Goal: Task Accomplishment & Management: Manage account settings

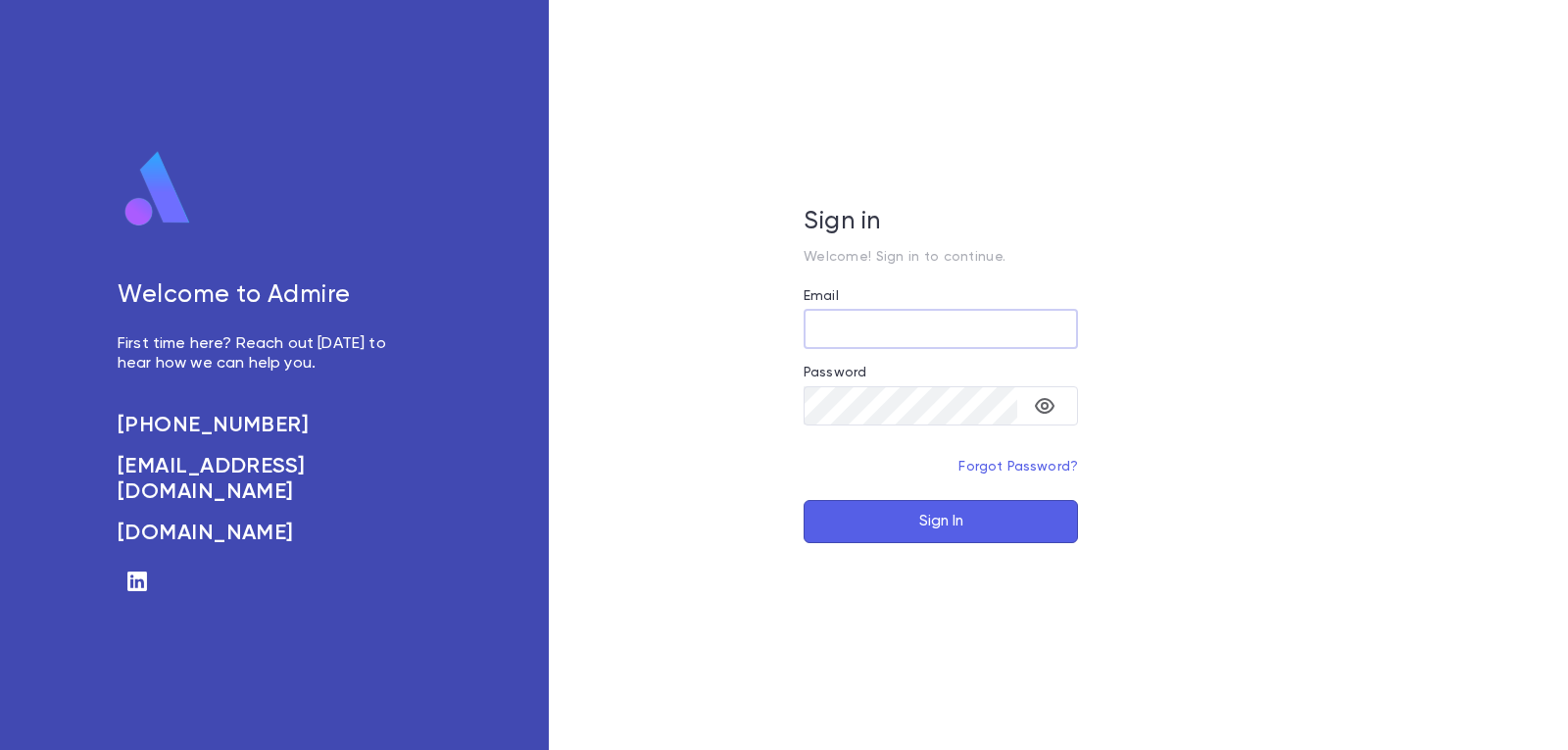
type input "**********"
click at [981, 524] on button "Sign In" at bounding box center [940, 521] width 274 height 43
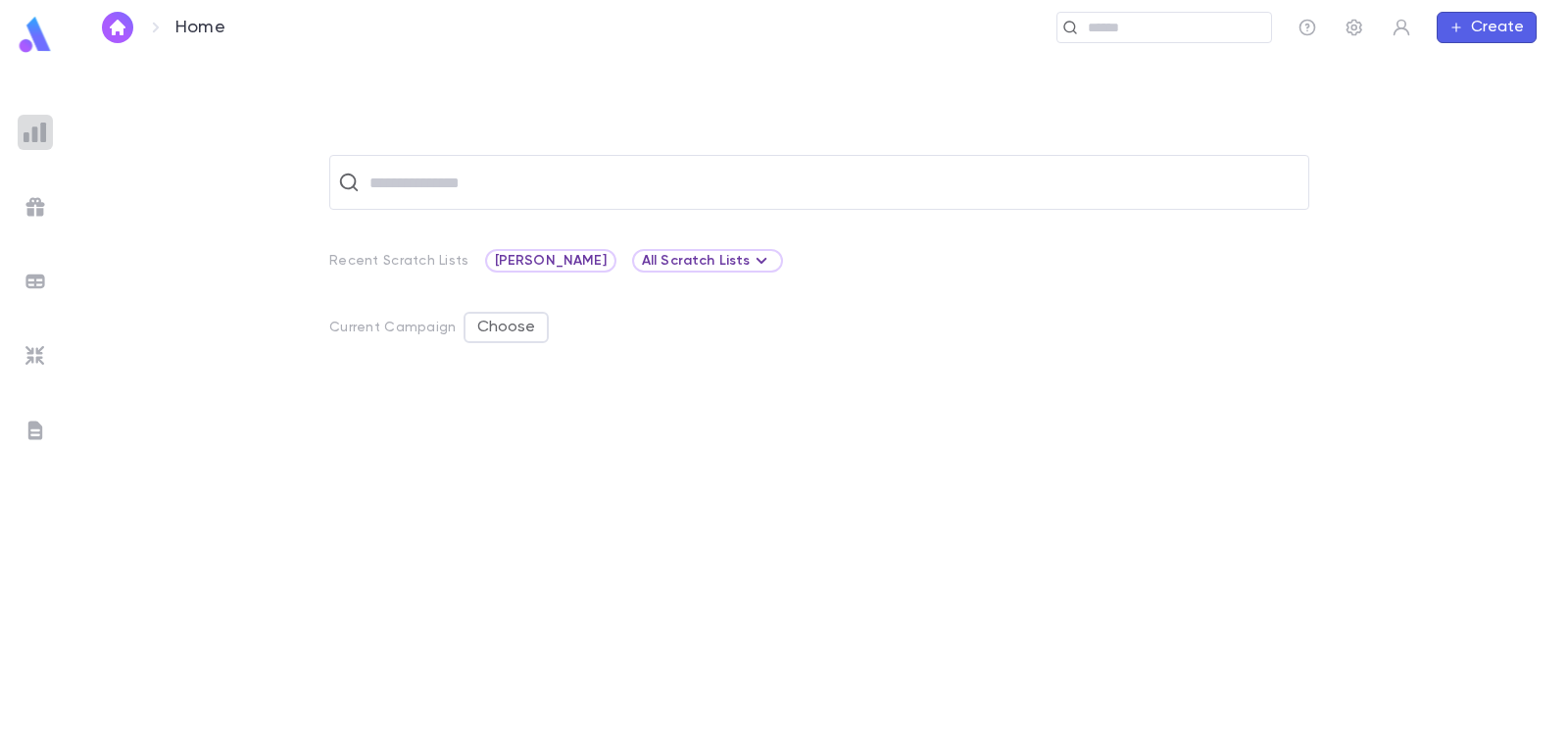
click at [31, 139] on img at bounding box center [36, 133] width 24 height 24
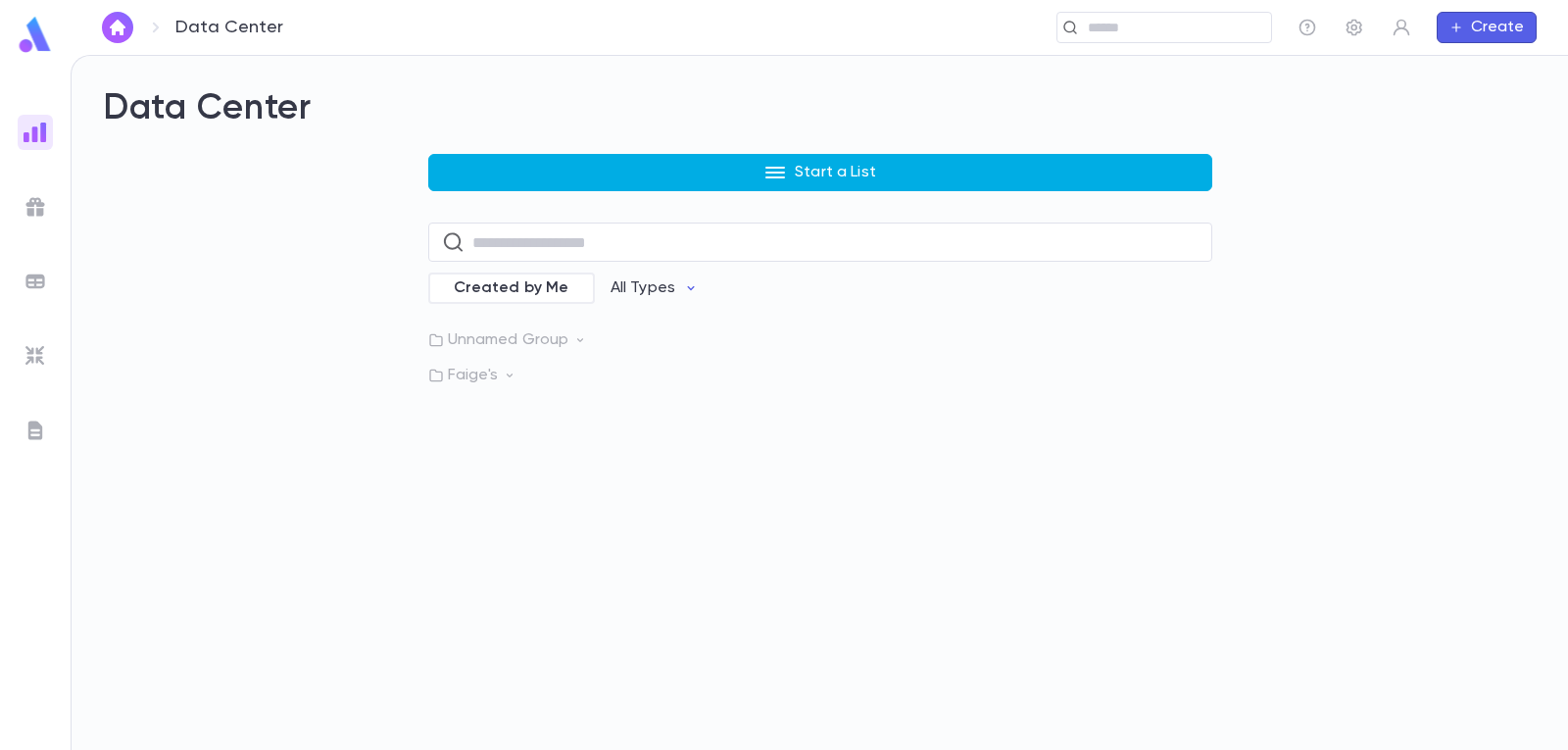
click at [692, 164] on button "Start a List" at bounding box center [820, 172] width 784 height 37
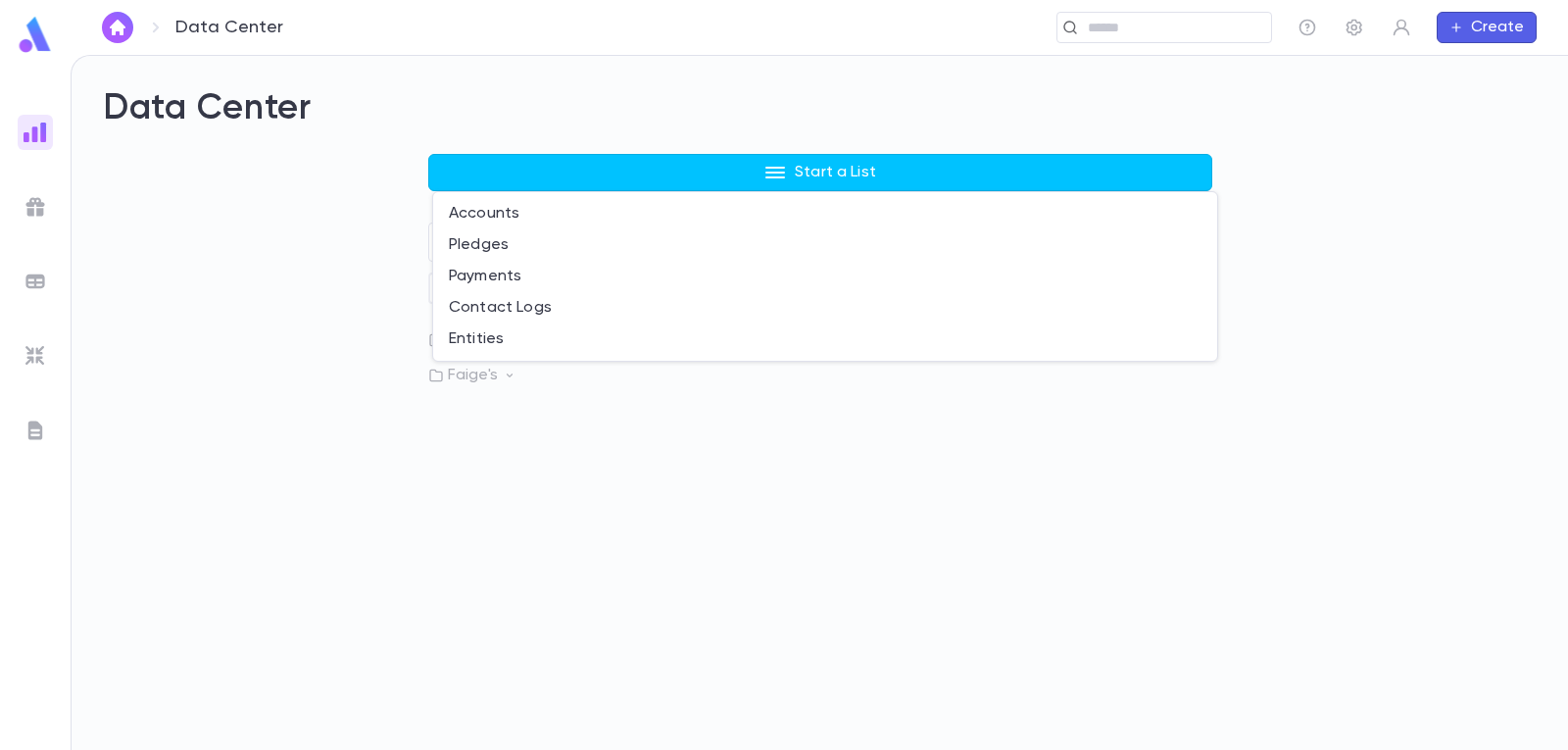
click at [496, 347] on li "Entities" at bounding box center [825, 339] width 784 height 31
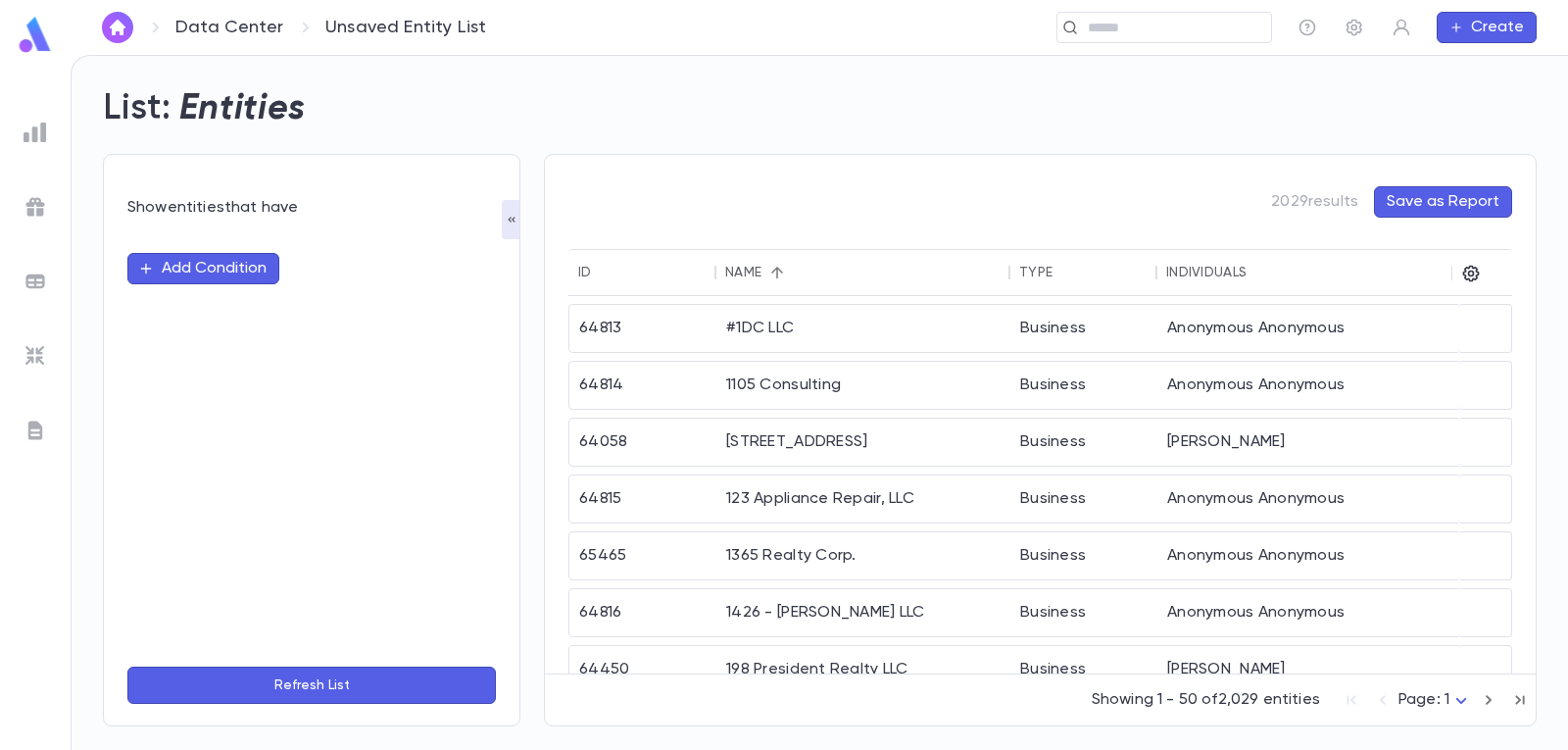
click at [145, 265] on icon "button" at bounding box center [146, 269] width 16 height 16
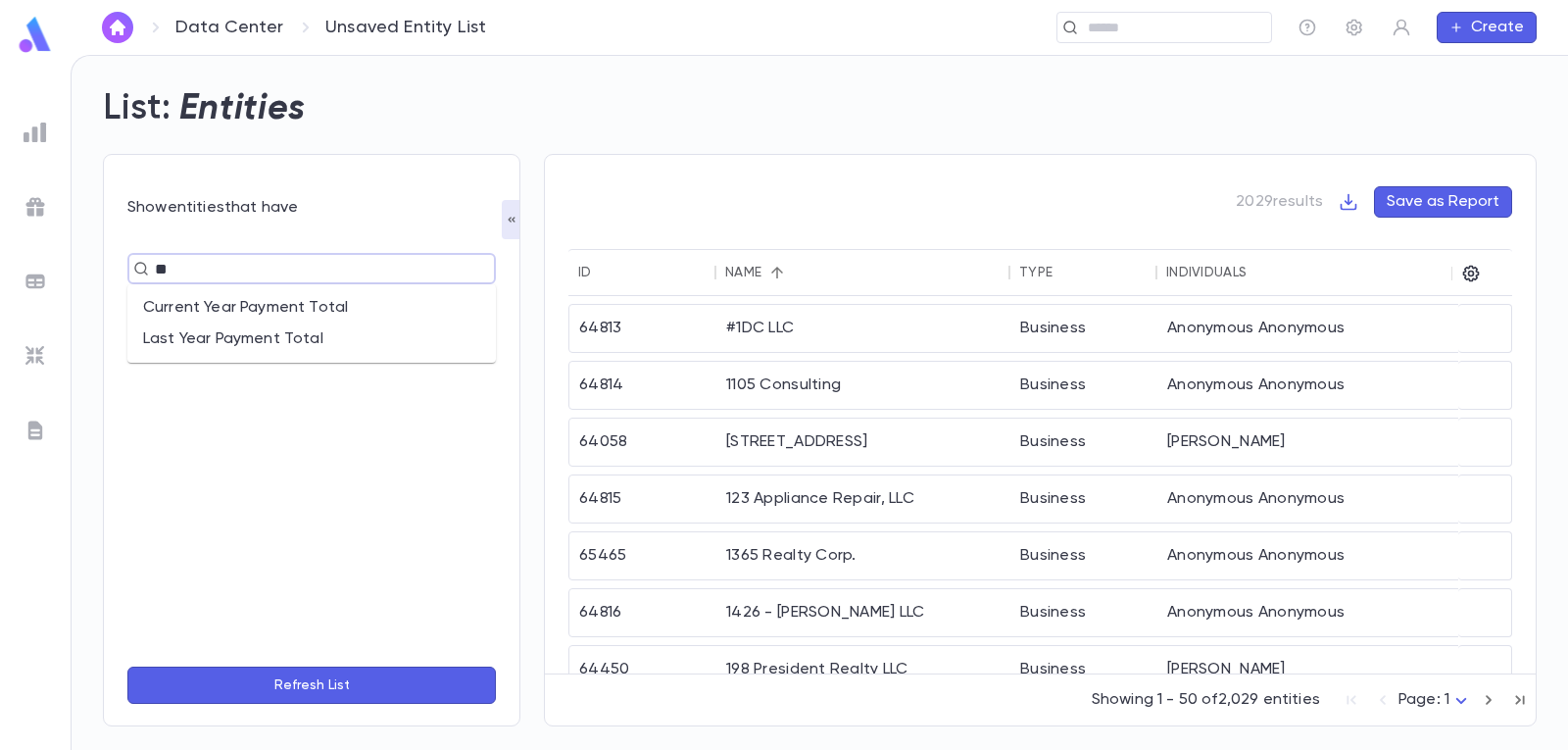
type input "*"
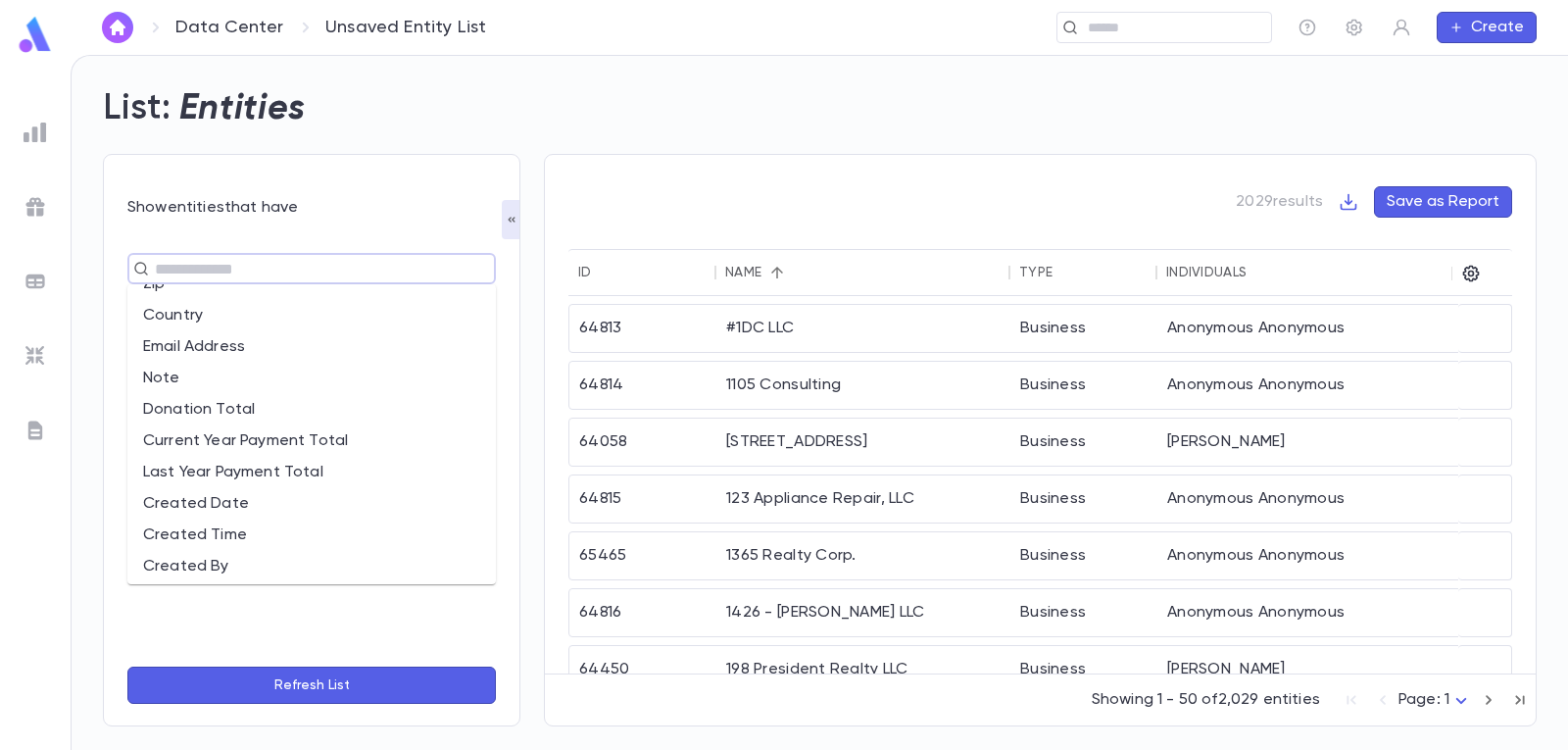
scroll to position [340, 0]
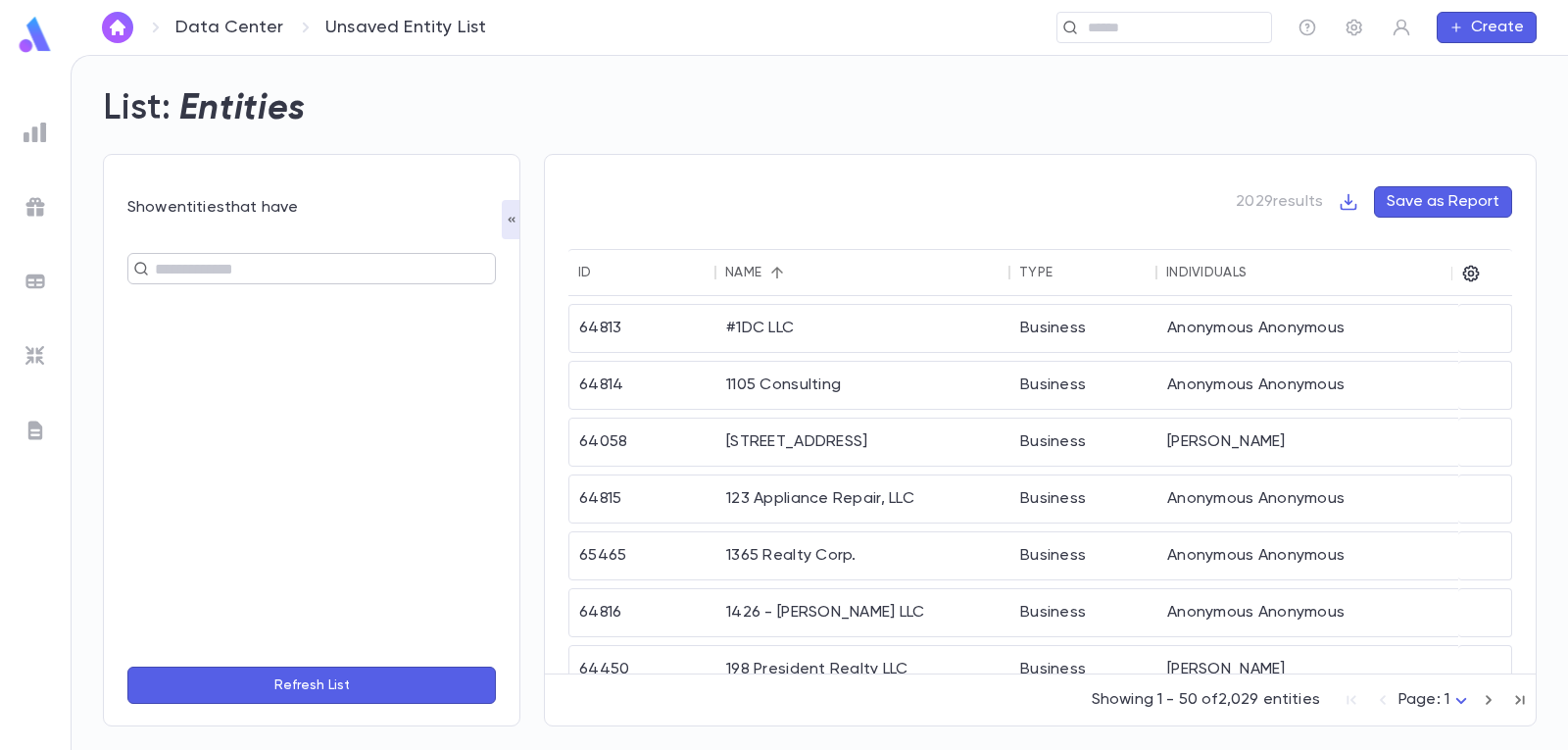
click at [362, 282] on input "text" at bounding box center [302, 268] width 308 height 27
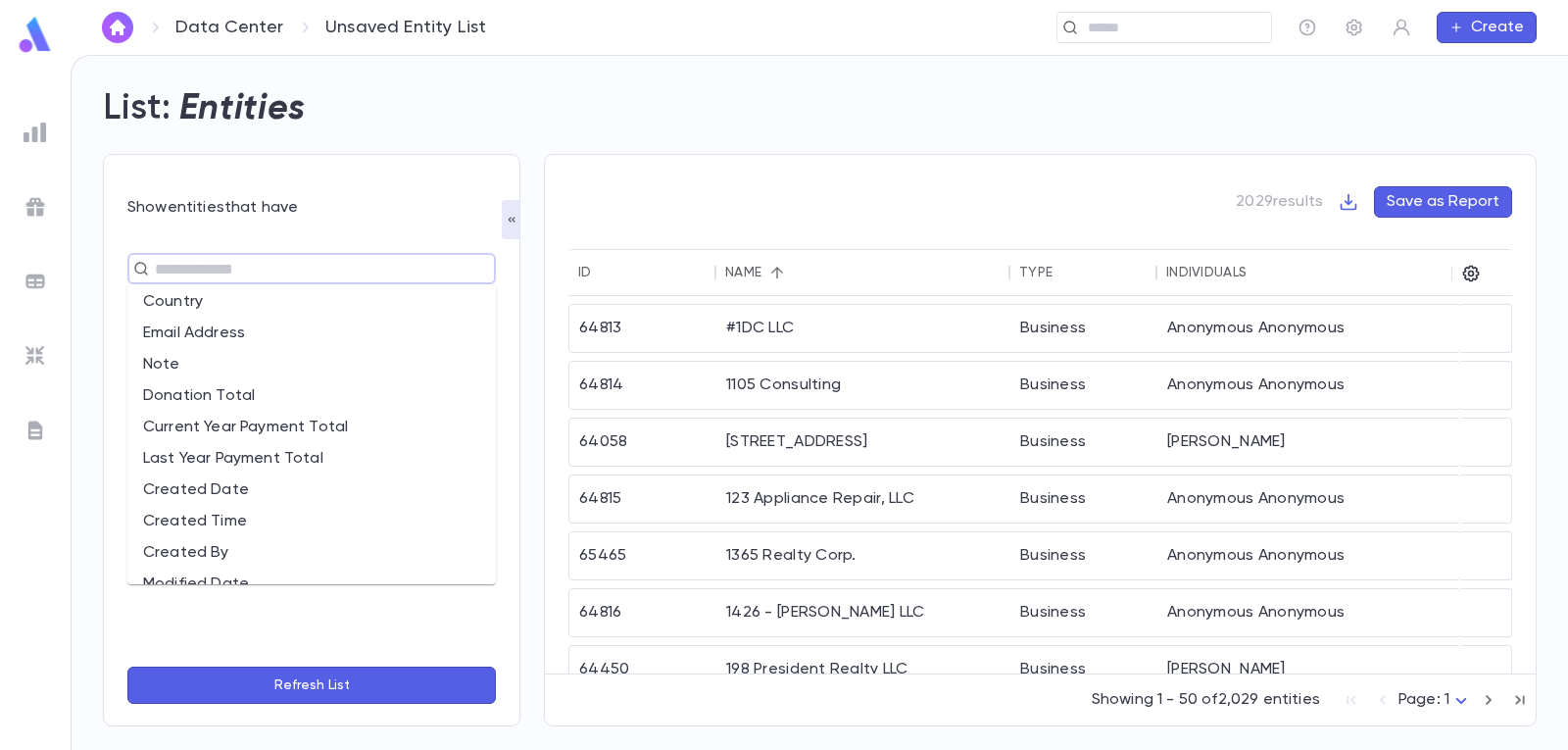
scroll to position [437, 0]
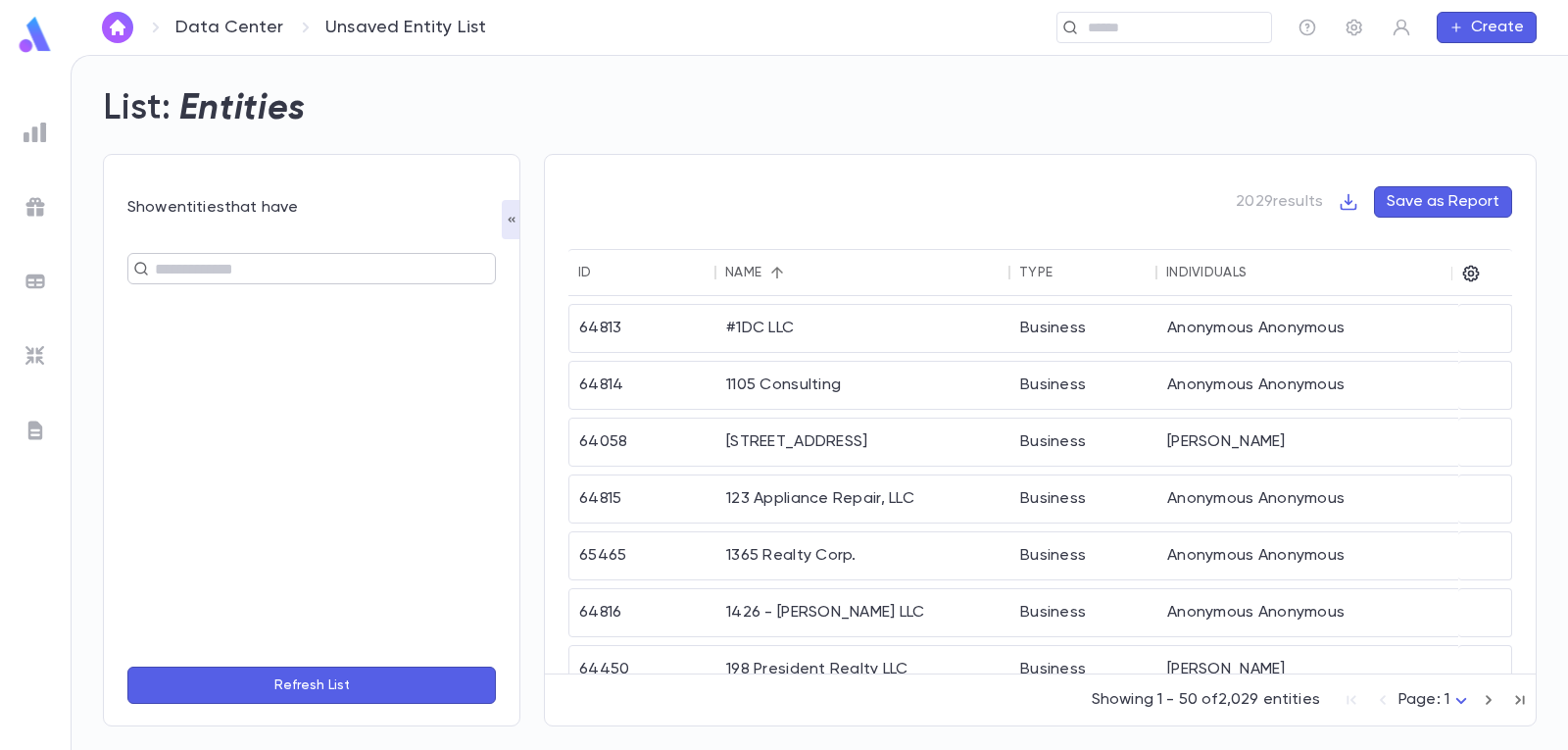
click at [425, 280] on input "text" at bounding box center [302, 268] width 308 height 27
type input "***"
click at [35, 132] on img at bounding box center [36, 133] width 24 height 24
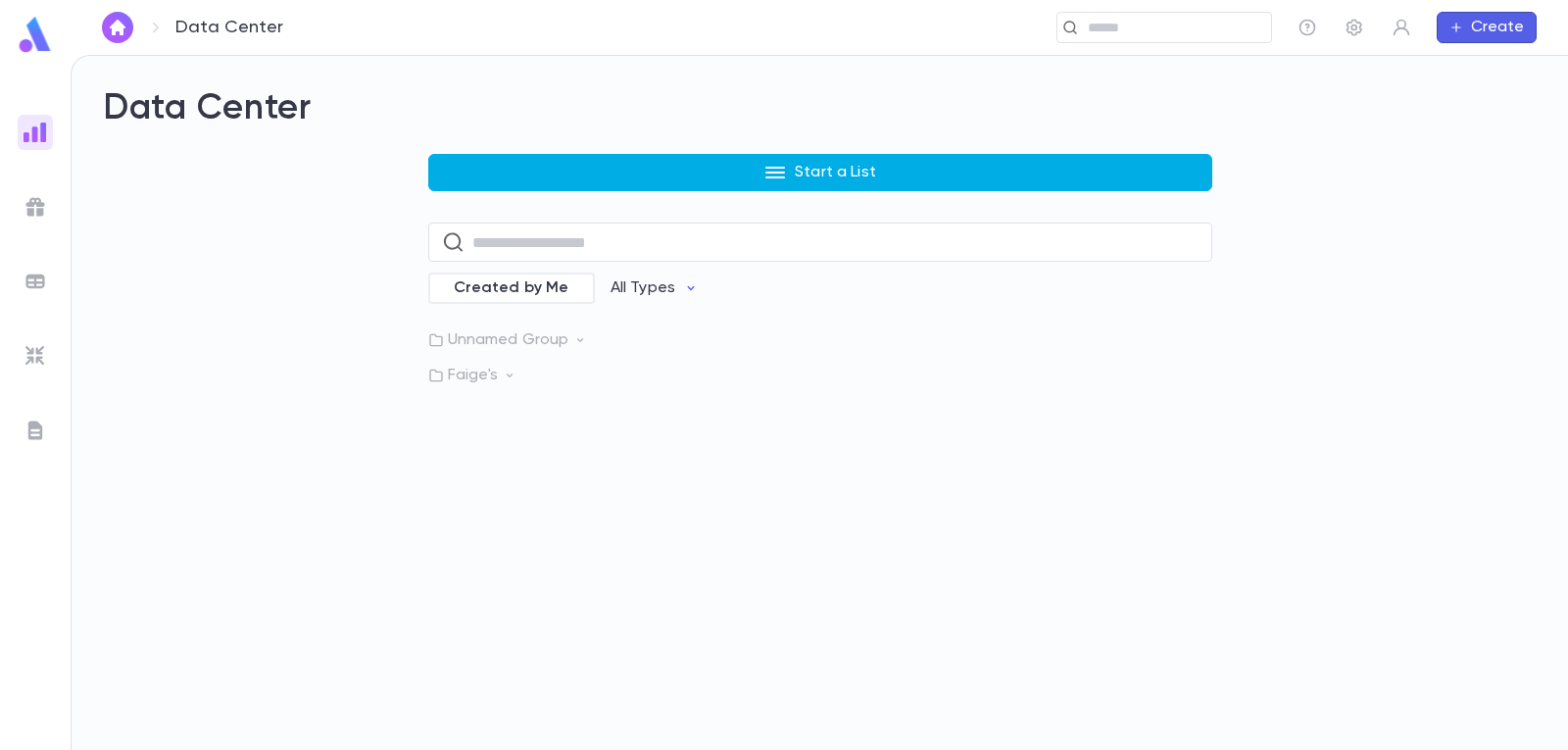
click at [447, 174] on button "Start a List" at bounding box center [820, 172] width 784 height 37
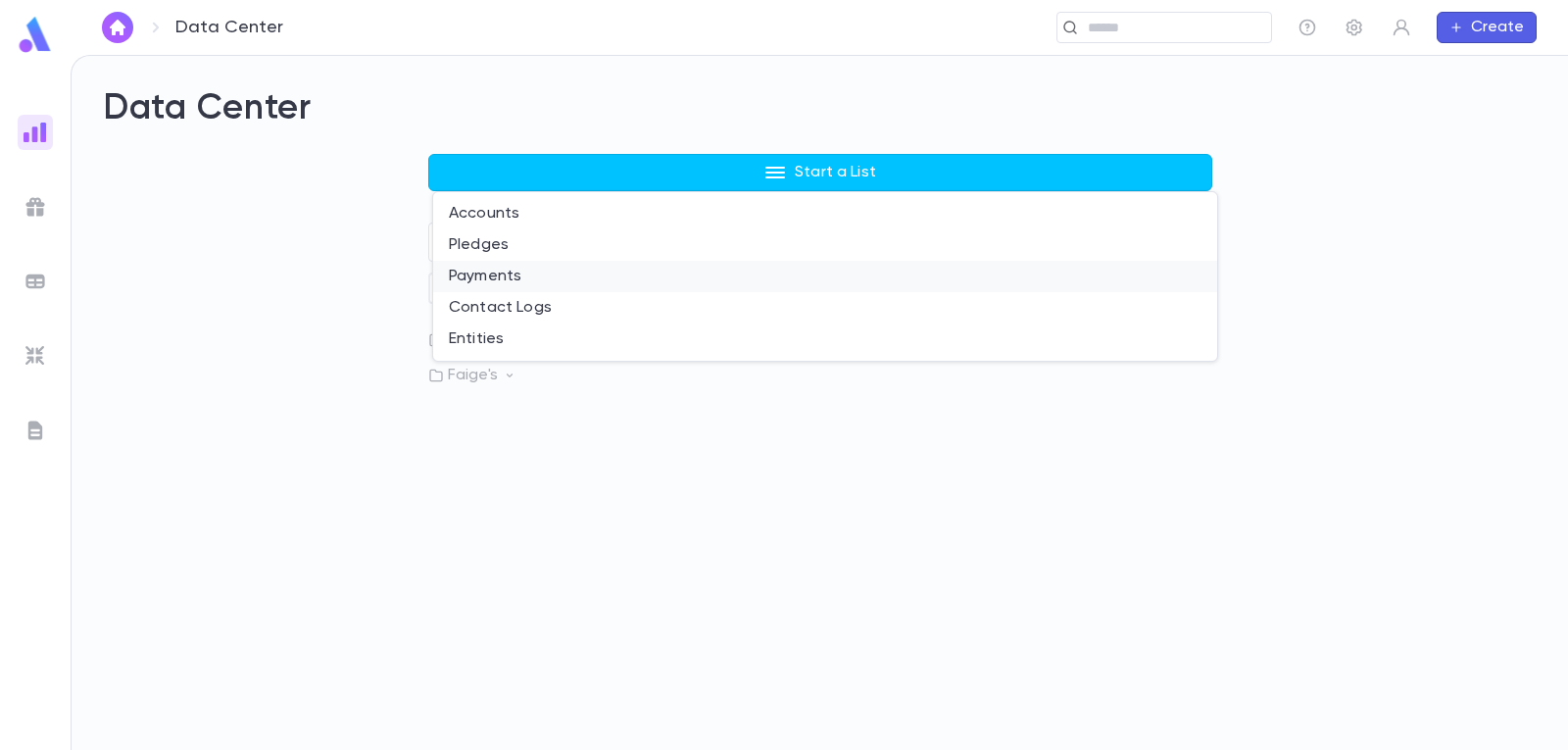
click at [480, 276] on li "Payments" at bounding box center [825, 276] width 784 height 31
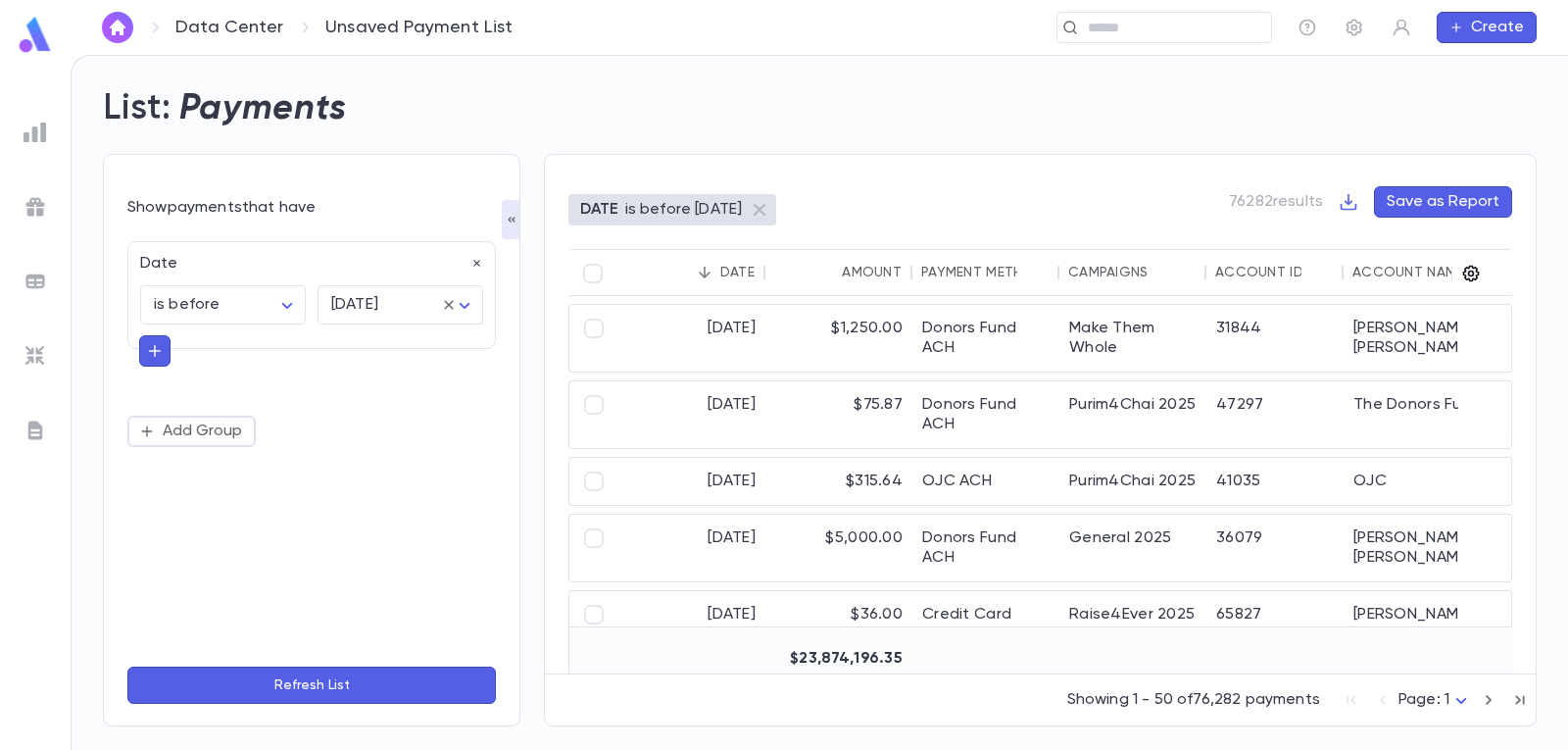
click at [1473, 273] on icon "button" at bounding box center [1471, 274] width 17 height 17
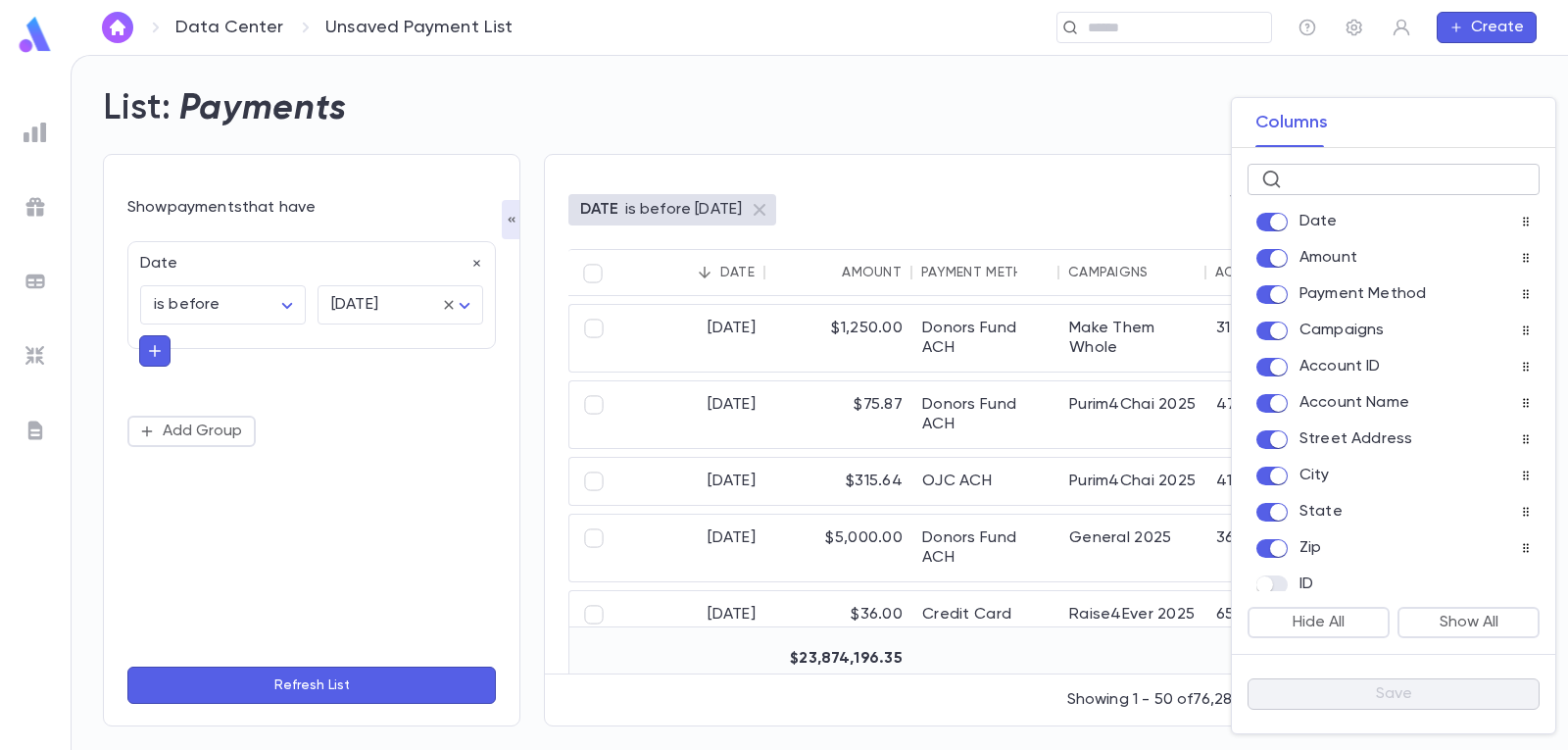
click at [1430, 188] on input "text" at bounding box center [1407, 180] width 237 height 30
type input "*"
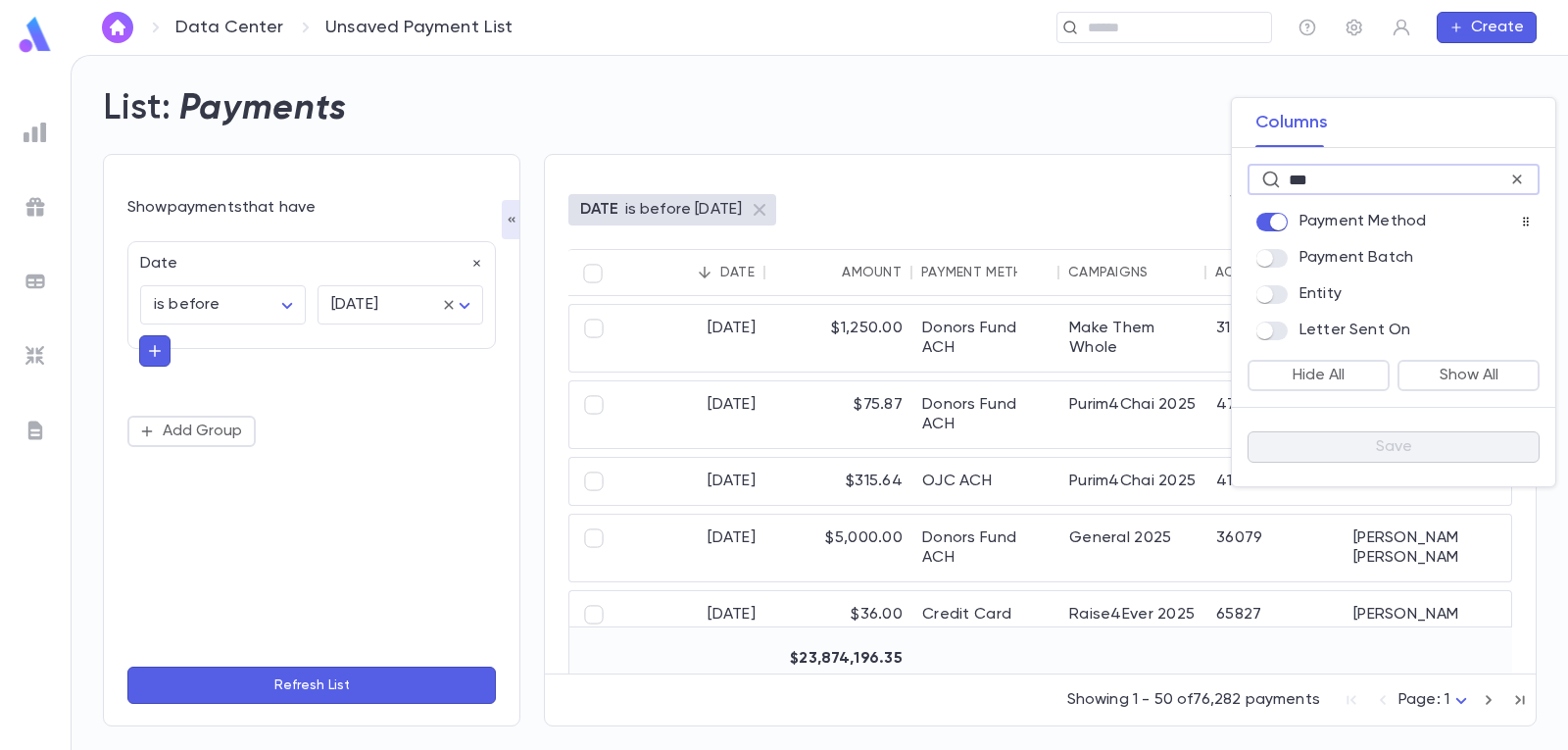
type input "***"
click at [362, 500] on div at bounding box center [784, 375] width 1568 height 750
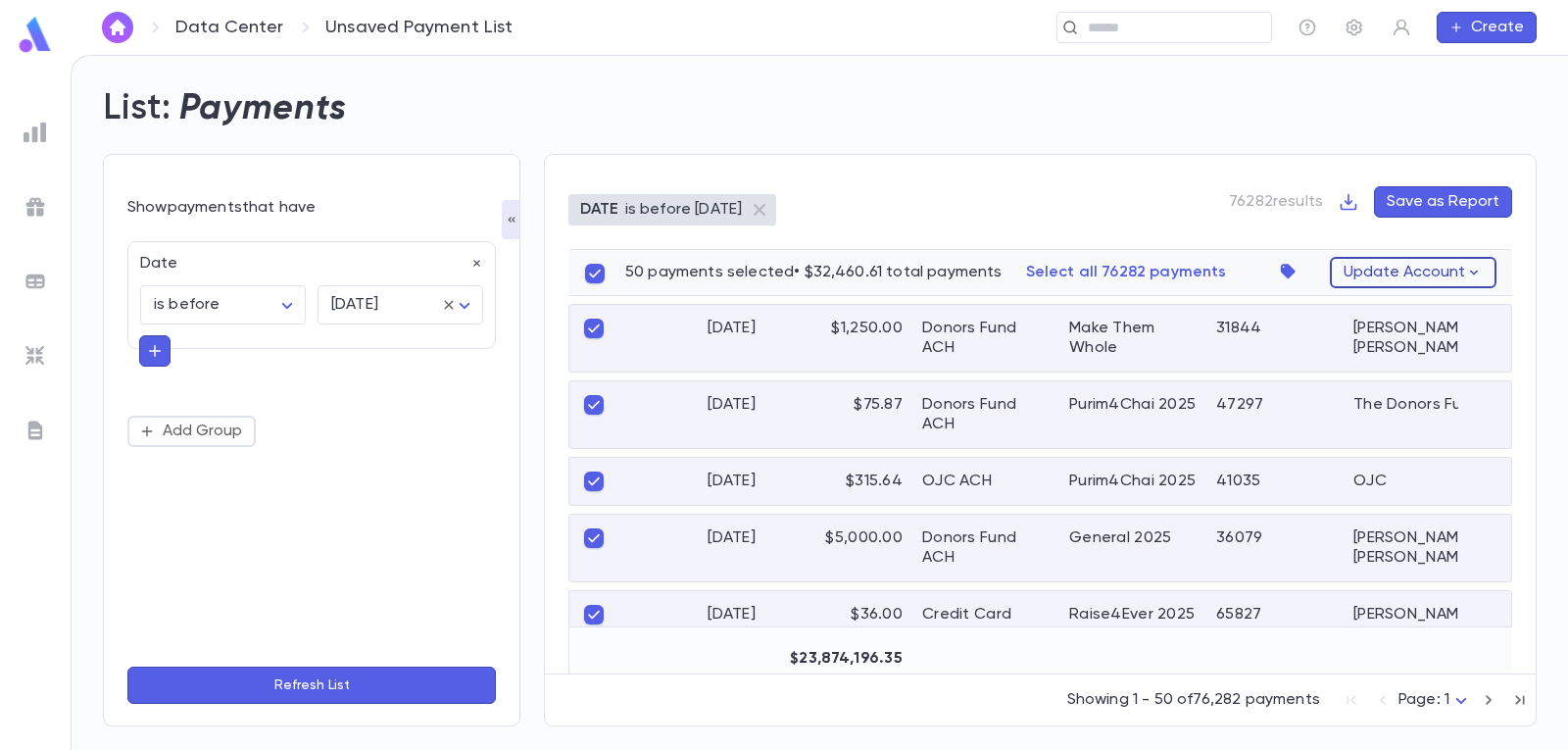
click at [1361, 280] on button "Update Account" at bounding box center [1412, 272] width 167 height 31
click at [1361, 280] on div at bounding box center [784, 375] width 1568 height 750
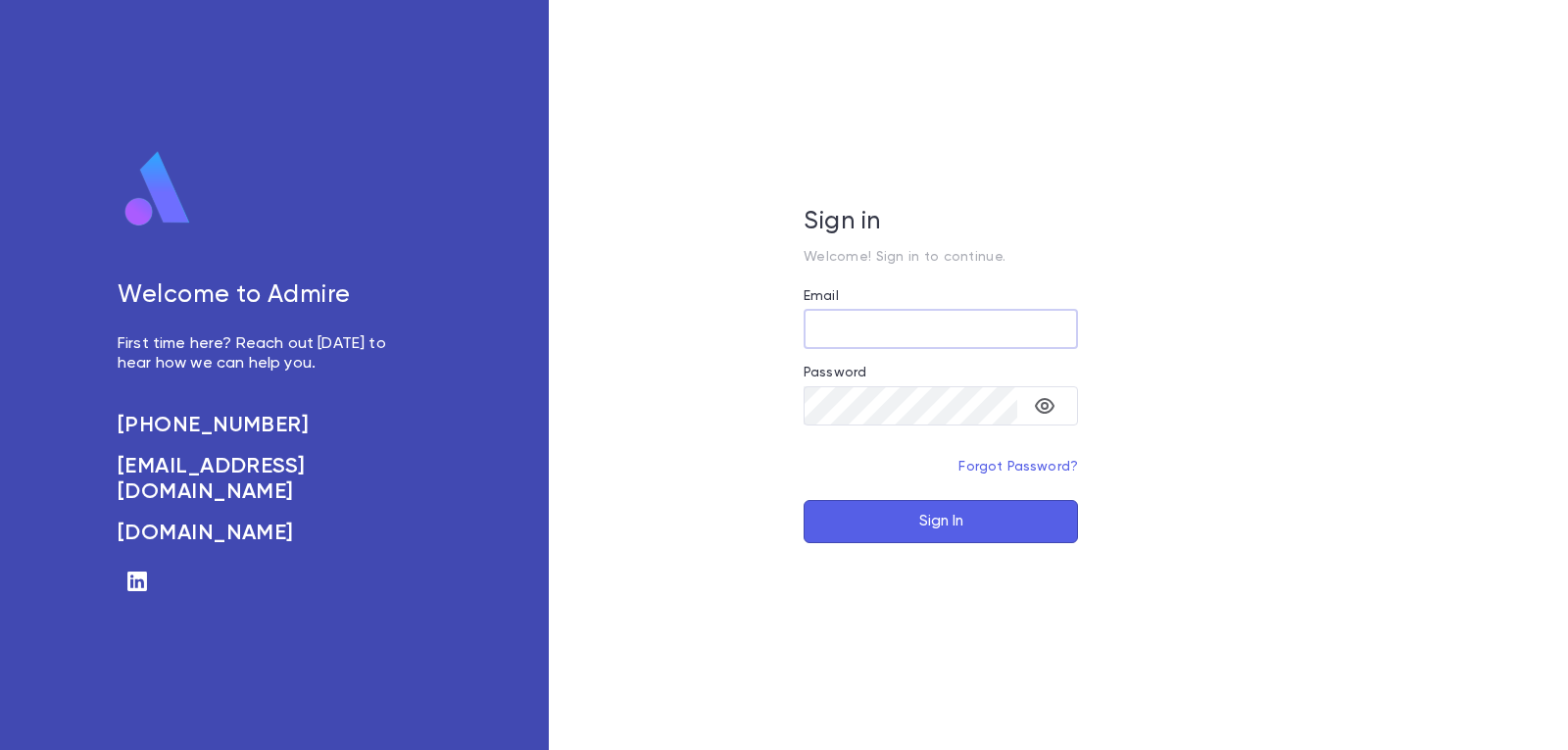
type input "**********"
click at [1015, 527] on button "Sign In" at bounding box center [940, 521] width 274 height 43
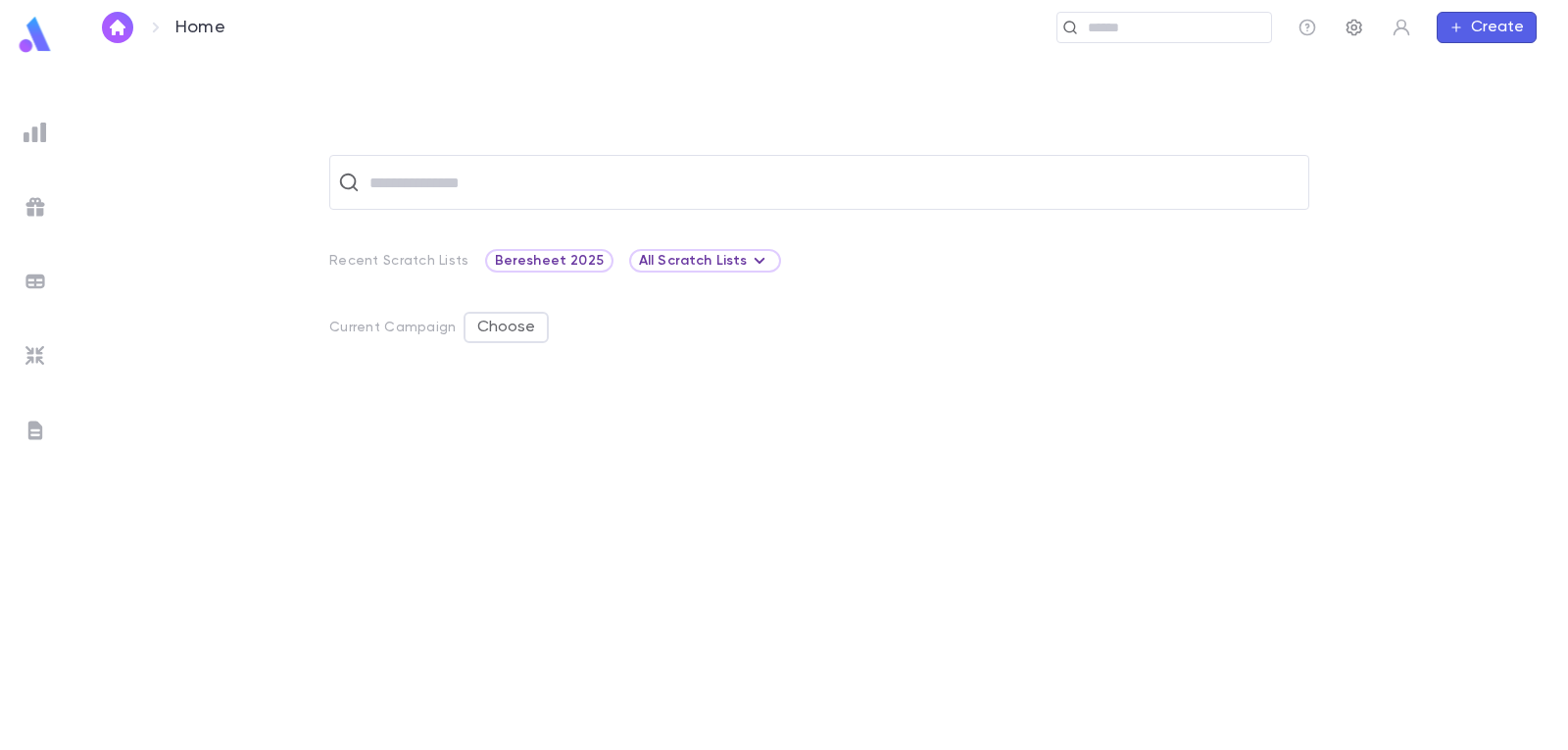
click at [1349, 23] on icon "button" at bounding box center [1354, 28] width 16 height 17
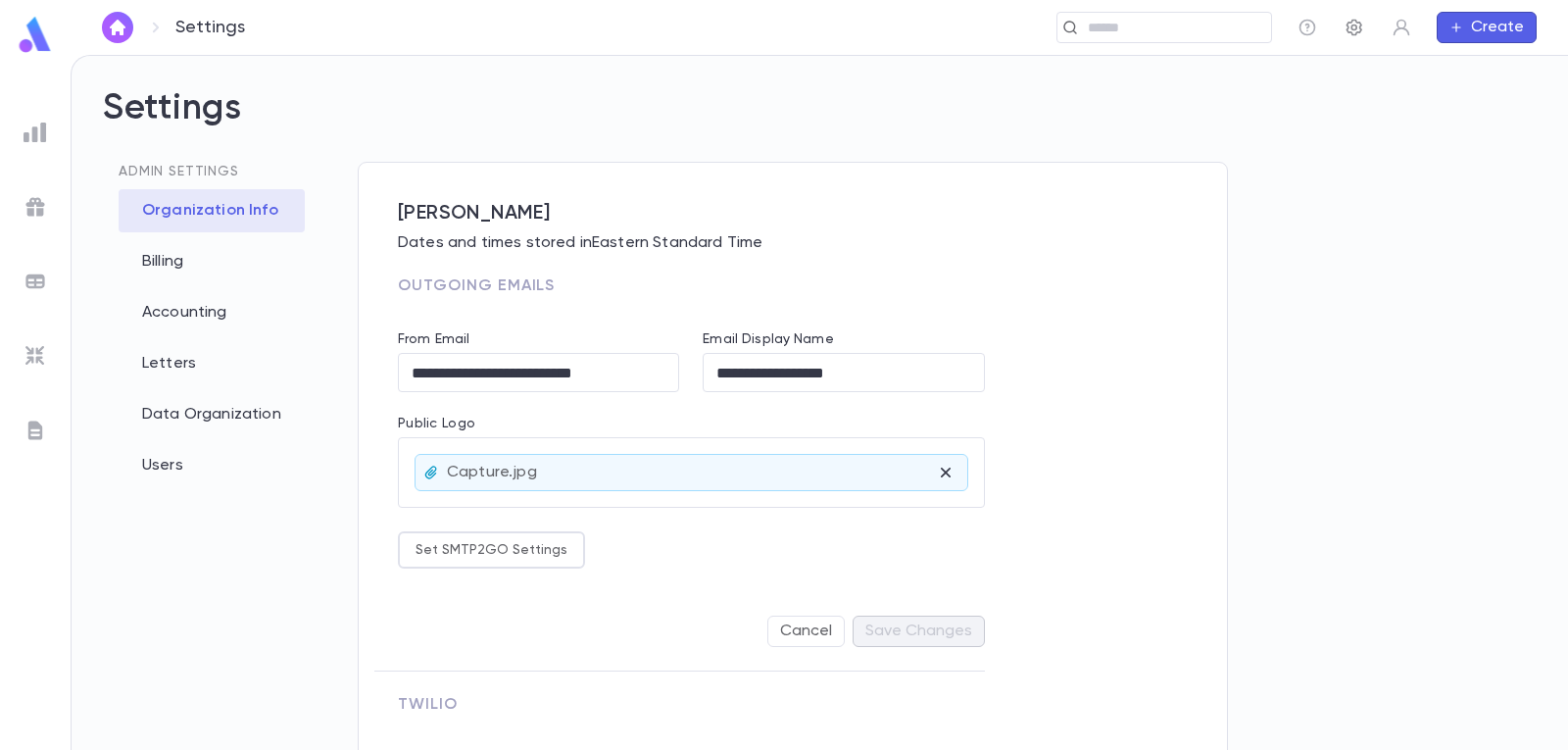
type input "**********"
click at [1349, 23] on icon "button" at bounding box center [1354, 28] width 16 height 17
click at [34, 350] on img at bounding box center [36, 357] width 24 height 24
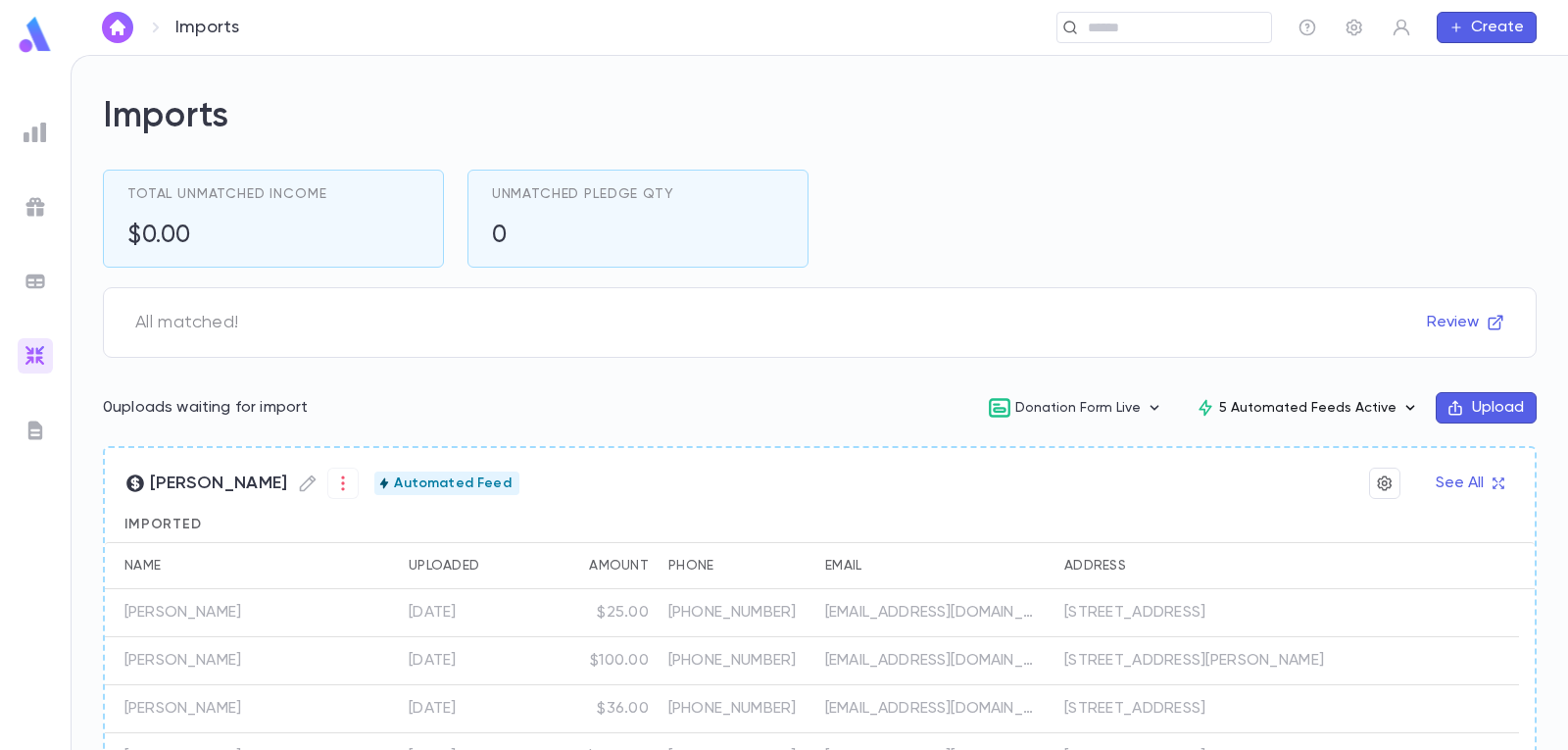
click at [1400, 405] on icon "button" at bounding box center [1410, 408] width 20 height 20
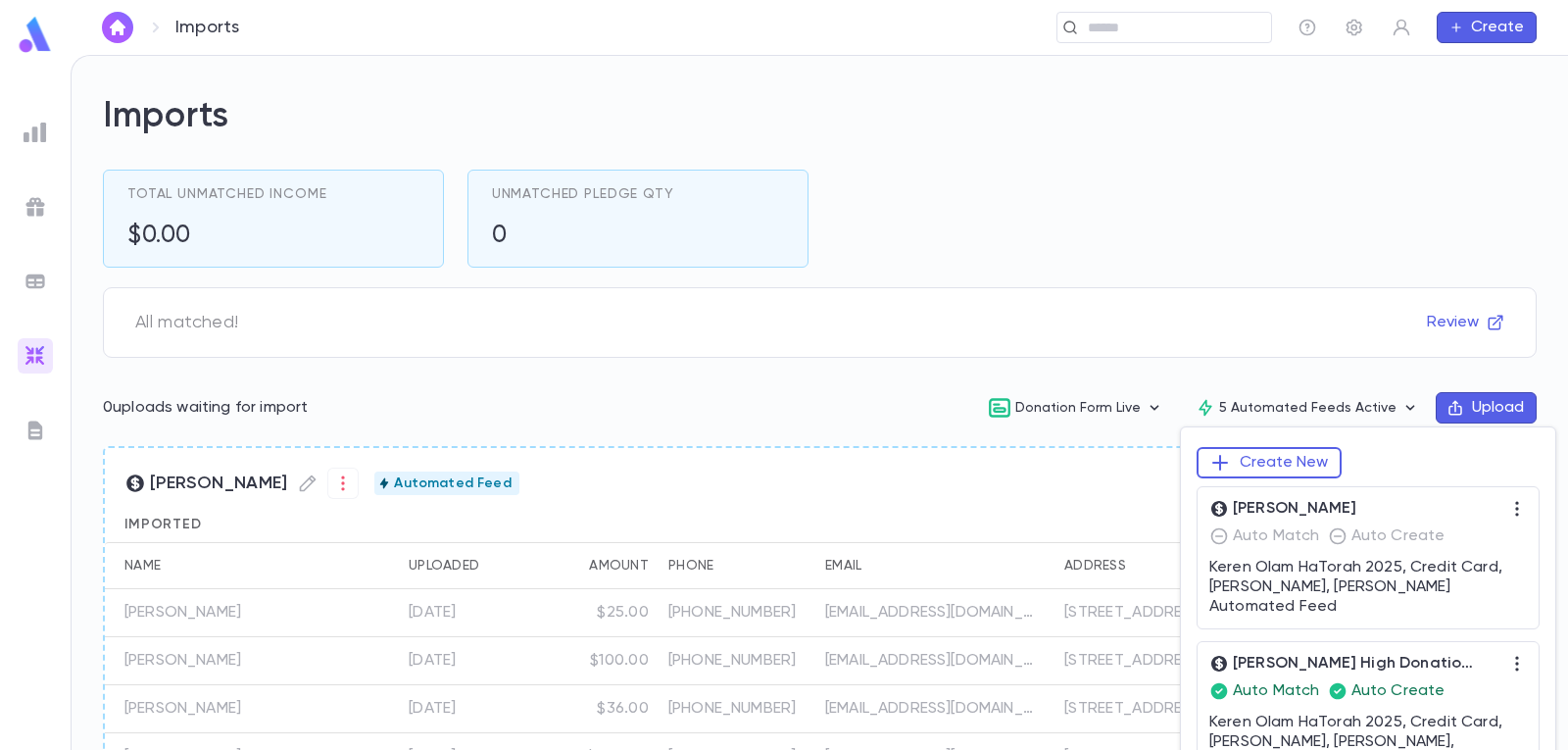
click at [521, 401] on div at bounding box center [784, 375] width 1568 height 750
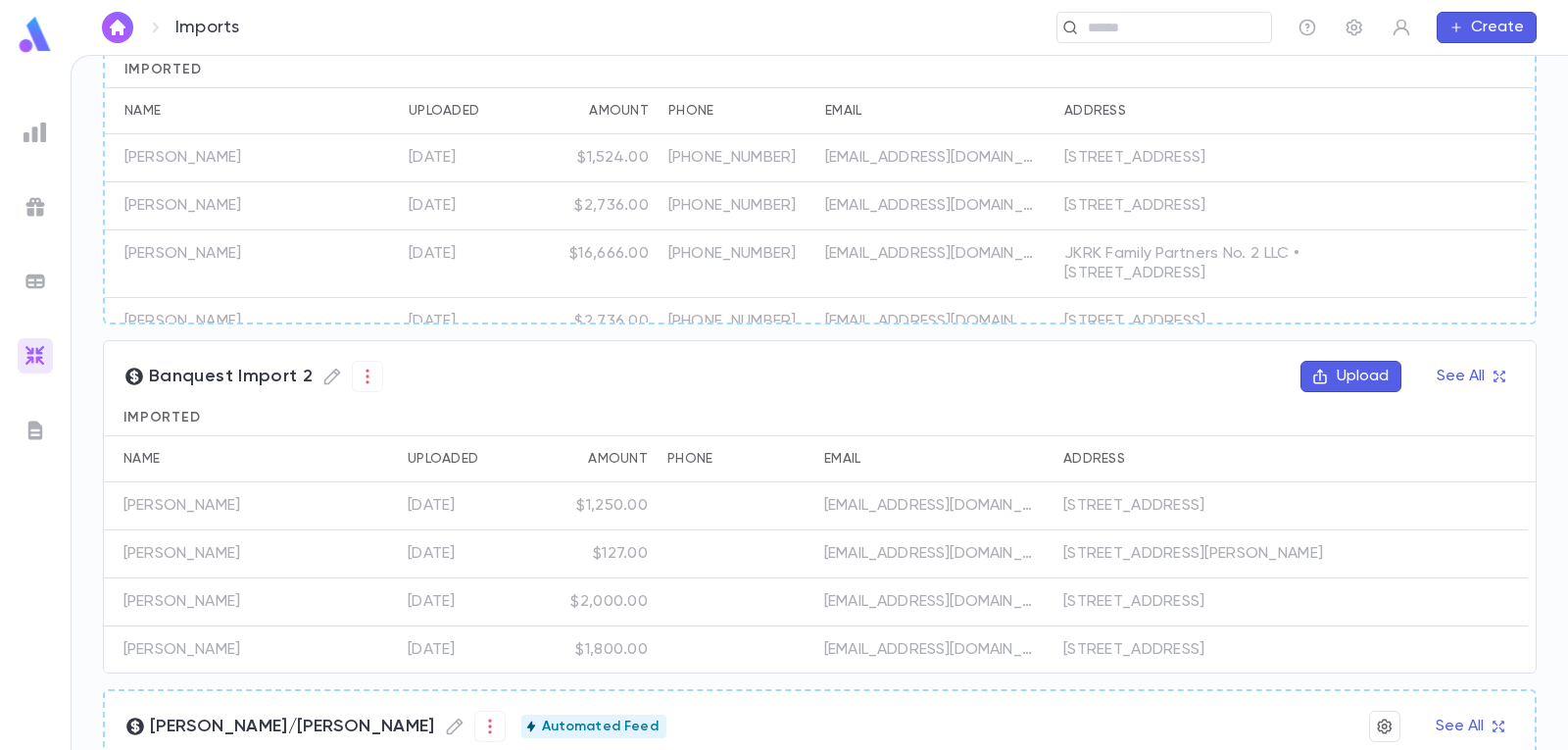
scroll to position [980, 0]
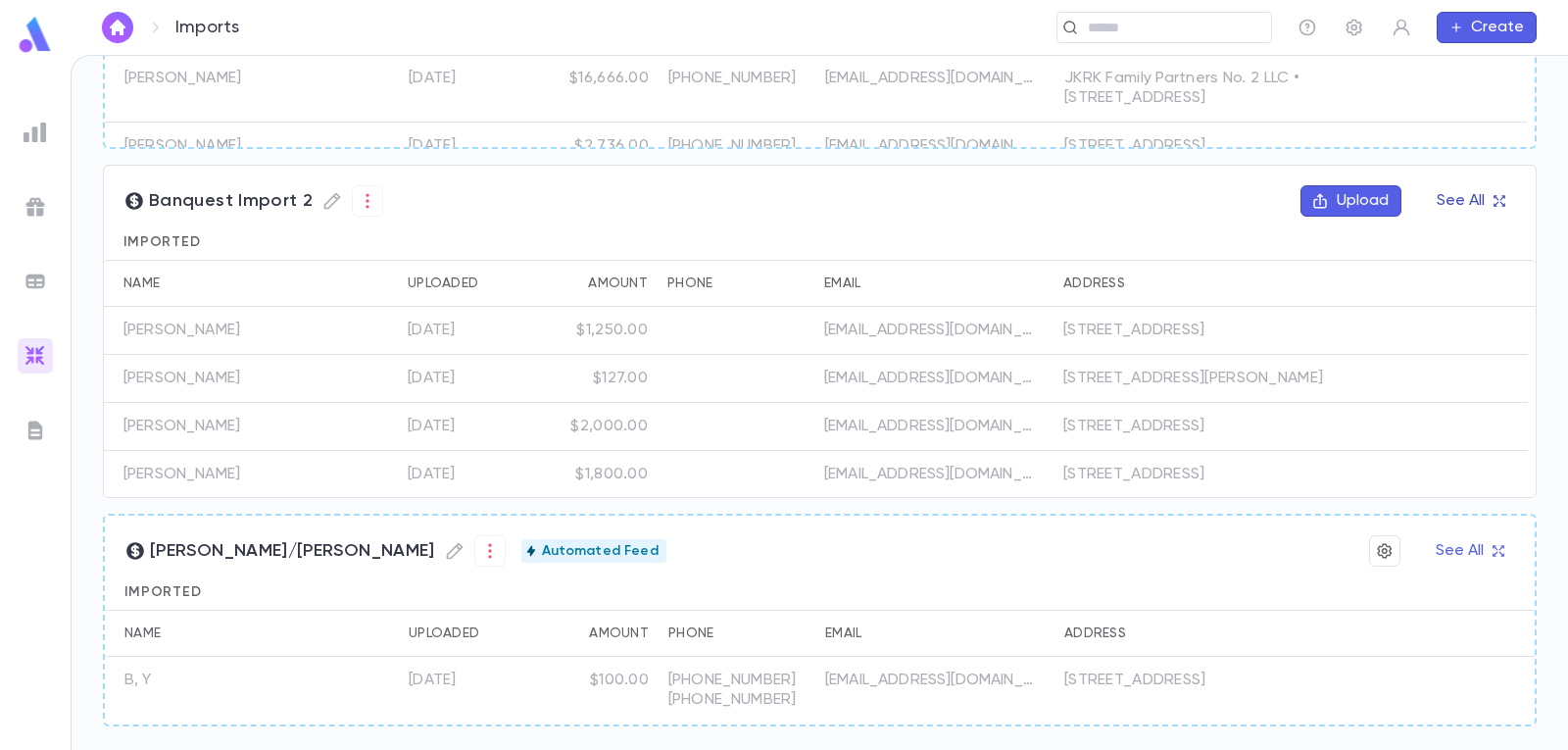
click at [1444, 201] on button "See All" at bounding box center [1470, 201] width 91 height 31
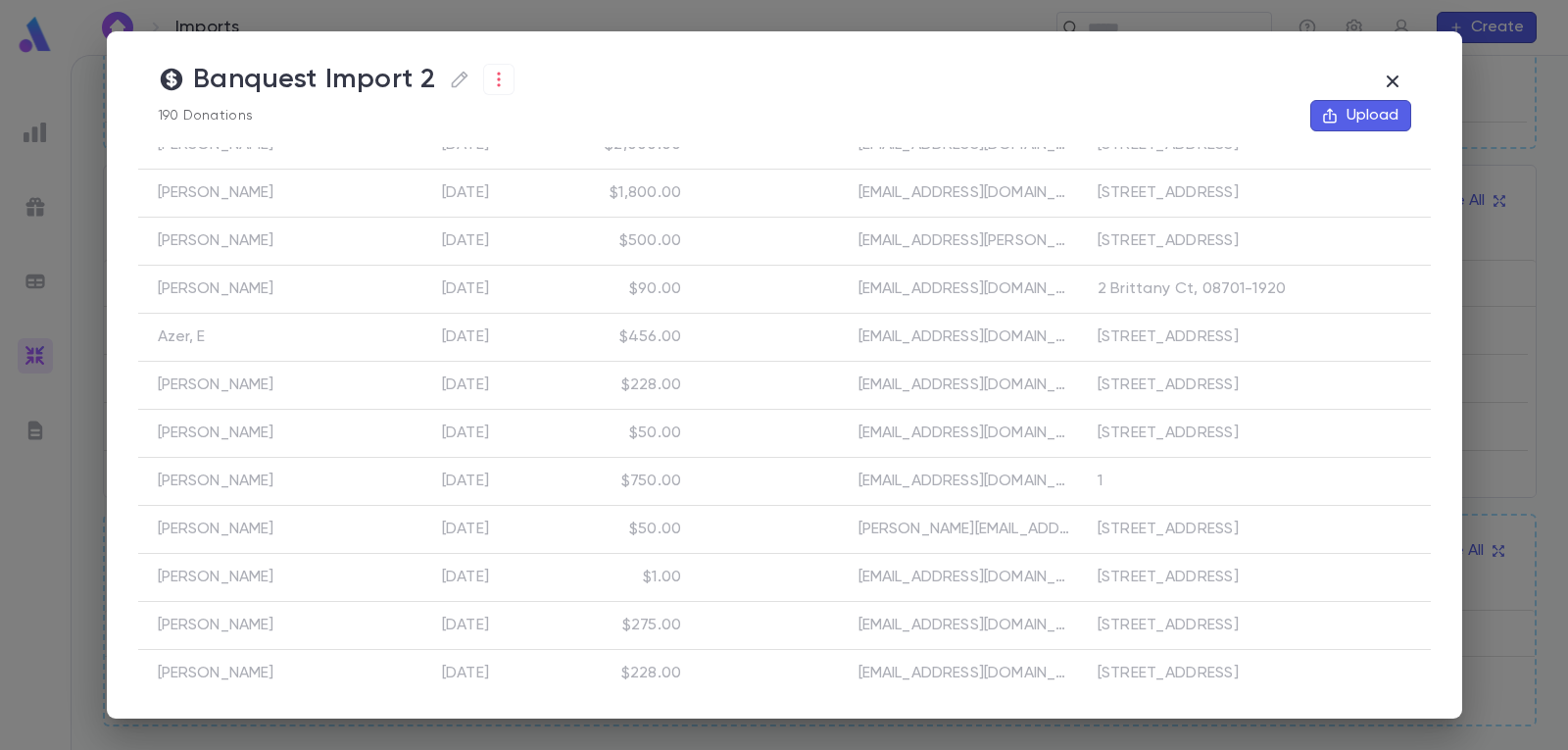
scroll to position [98, 0]
click at [1404, 86] on icon "button" at bounding box center [1393, 82] width 24 height 24
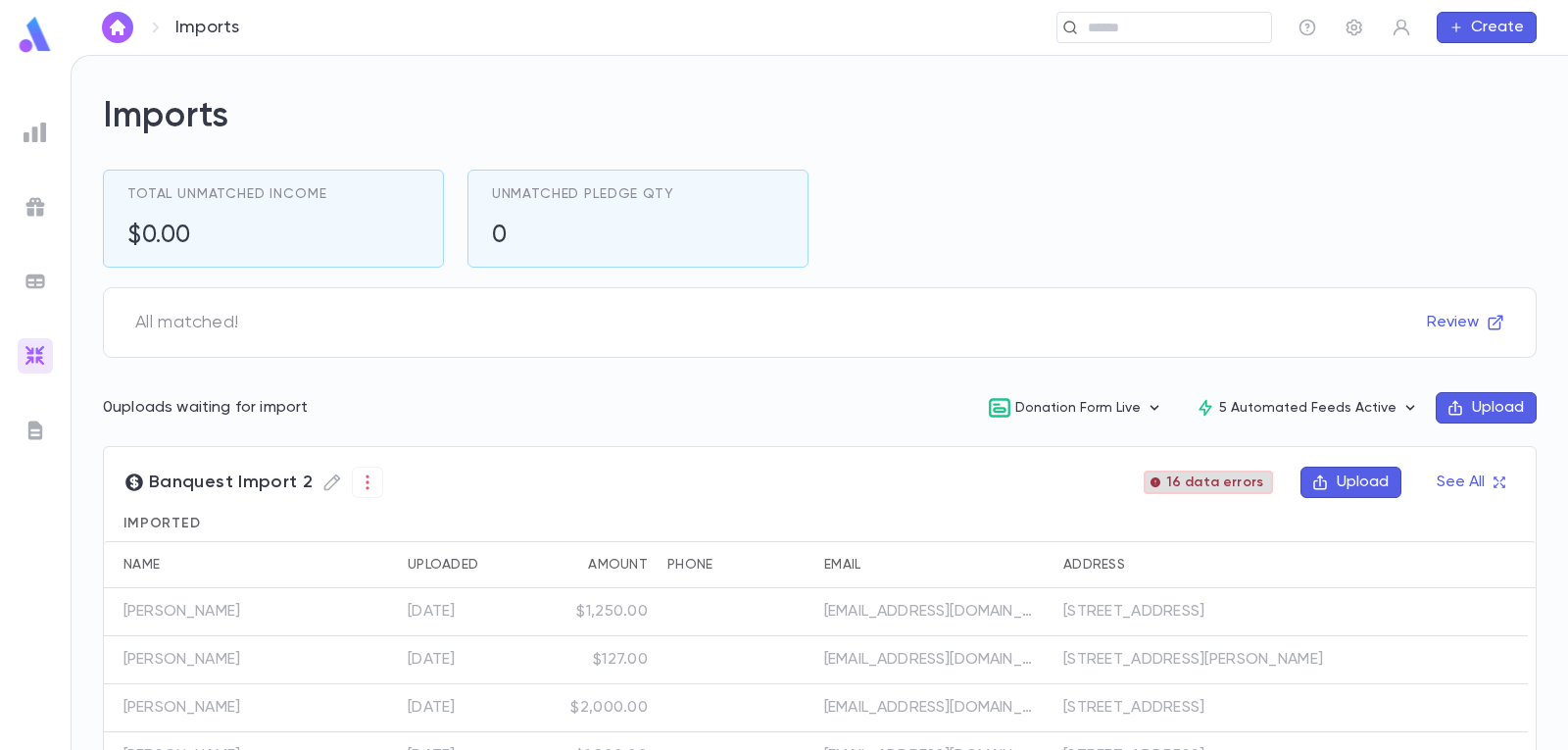
click at [1234, 479] on span "16 data errors" at bounding box center [1215, 482] width 113 height 16
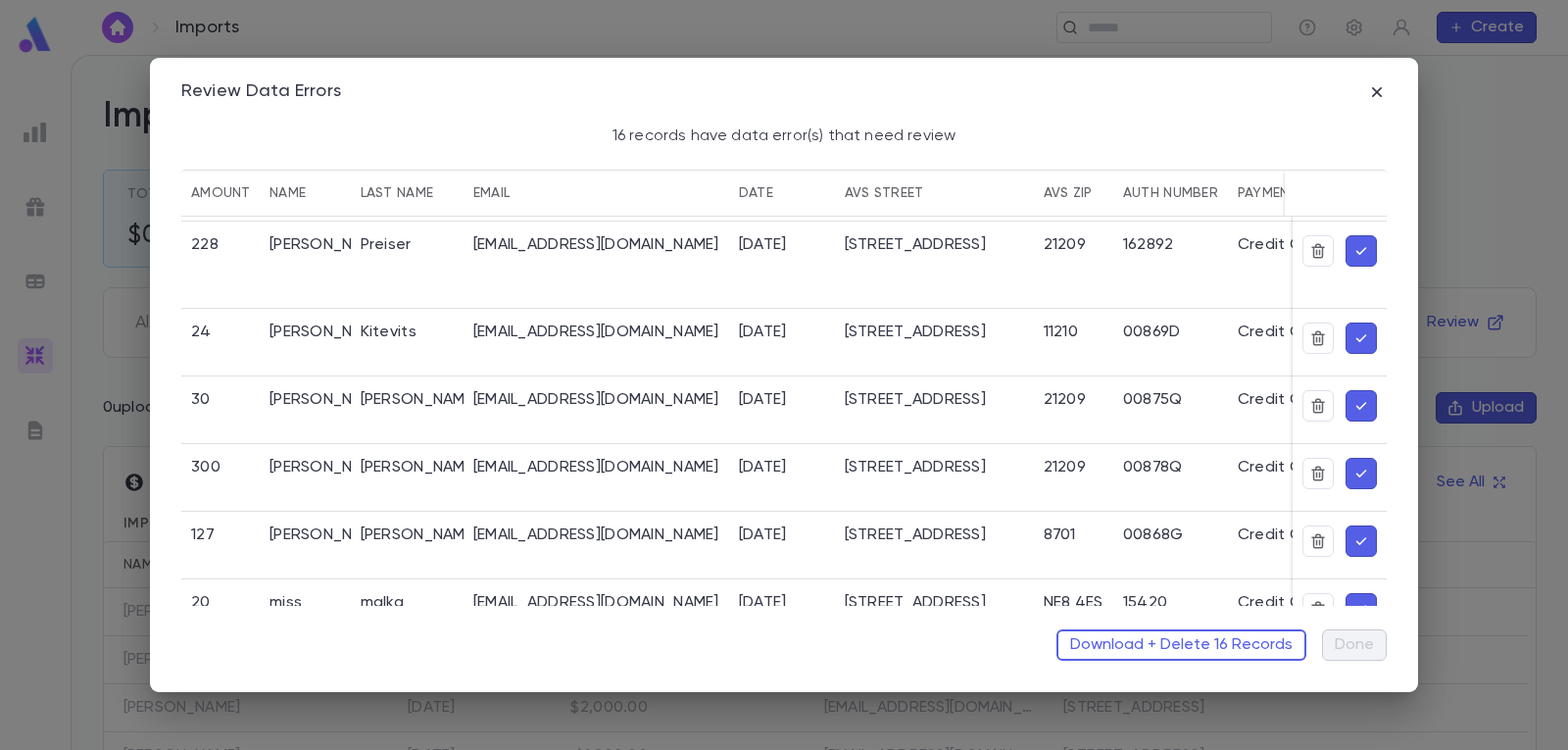
scroll to position [295, 0]
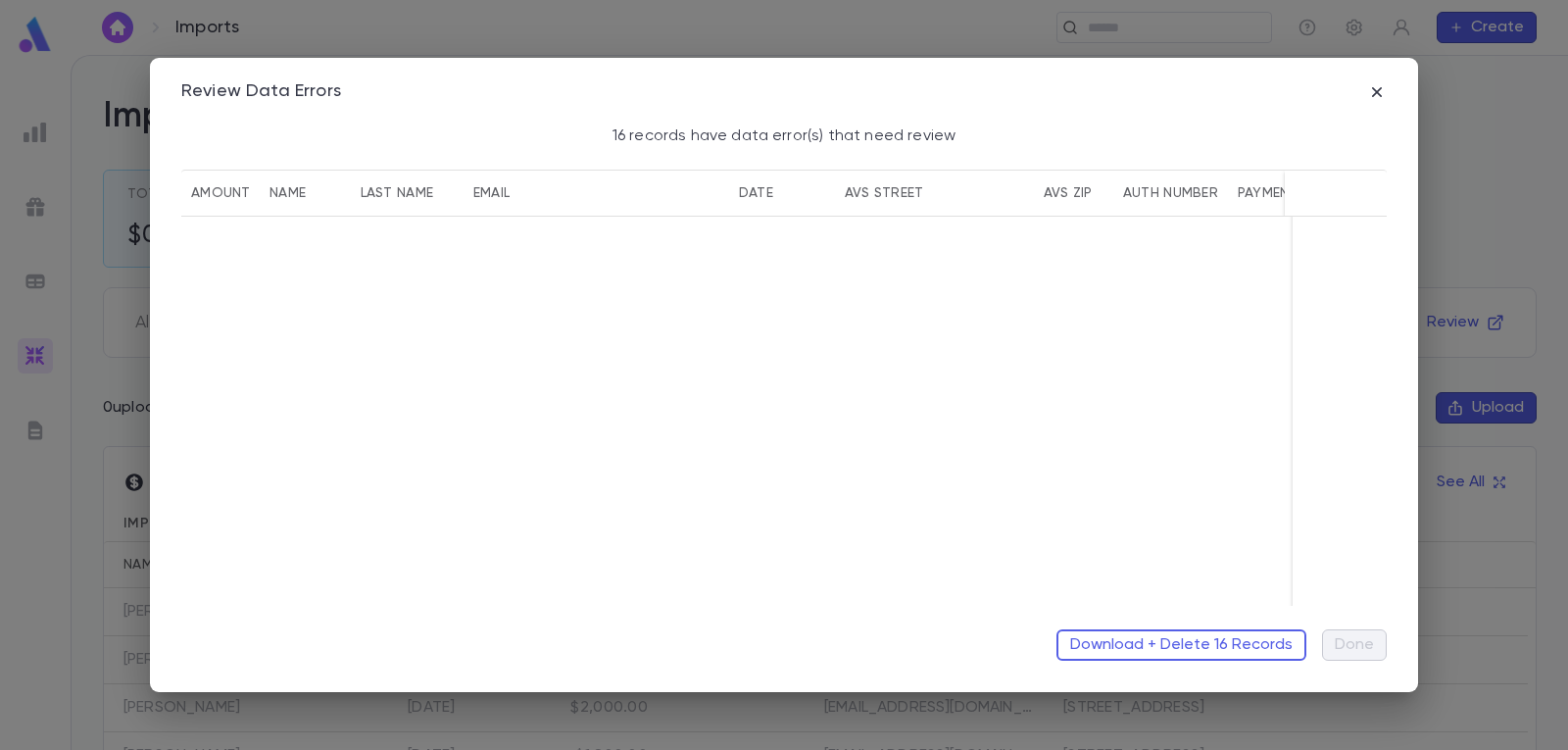
drag, startPoint x: 646, startPoint y: 596, endPoint x: 623, endPoint y: 605, distance: 24.7
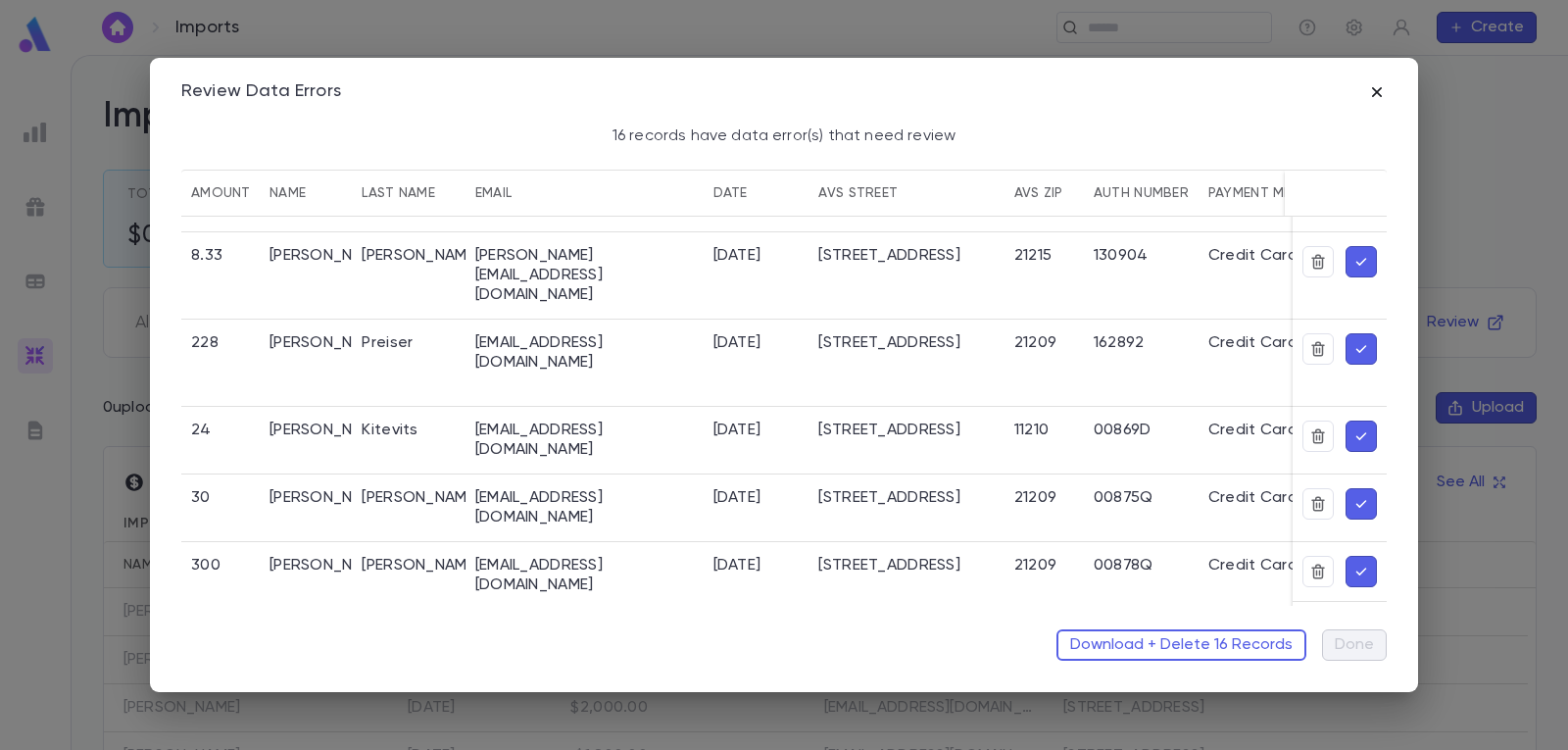
click at [1382, 92] on icon "button" at bounding box center [1377, 92] width 20 height 20
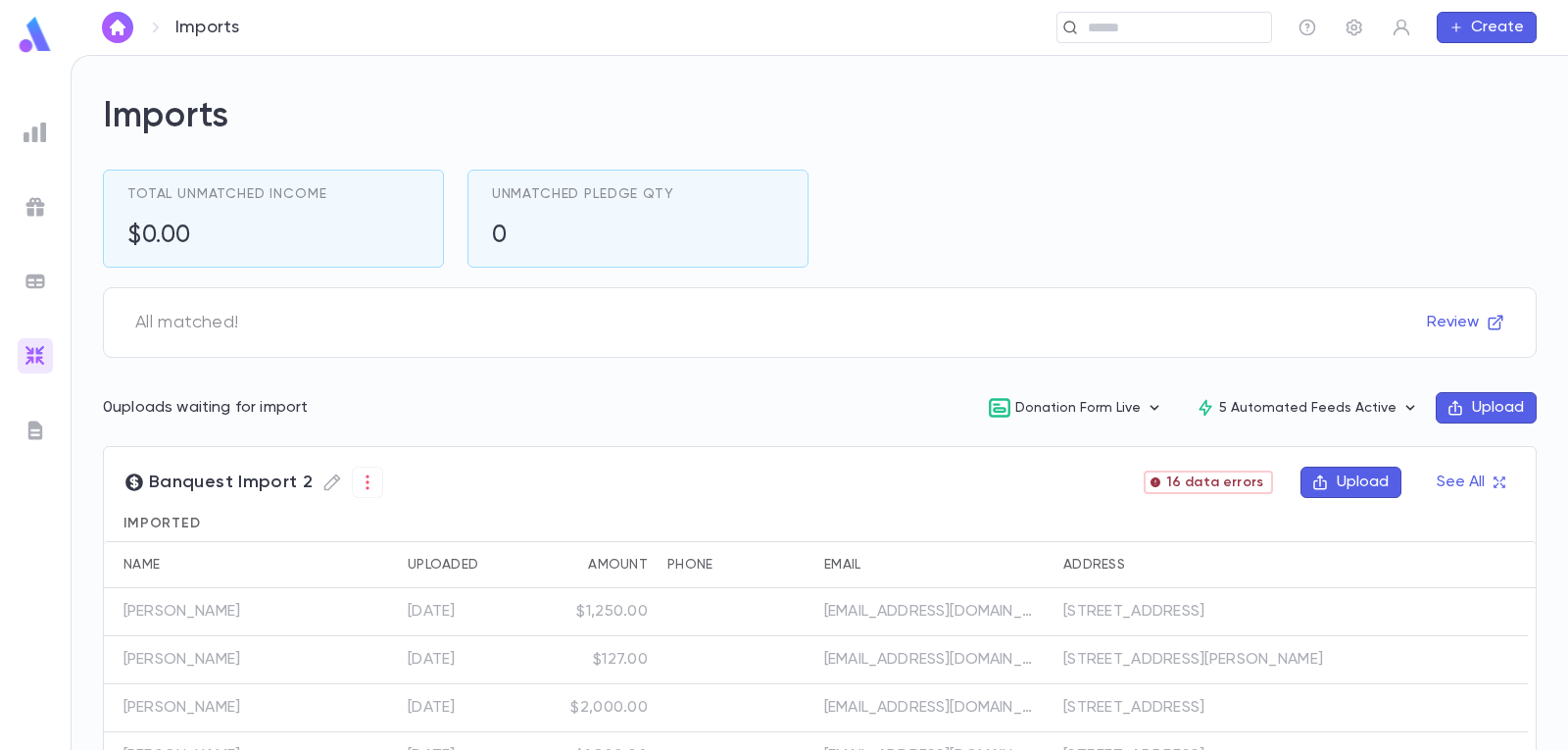
click at [27, 45] on img at bounding box center [35, 35] width 39 height 38
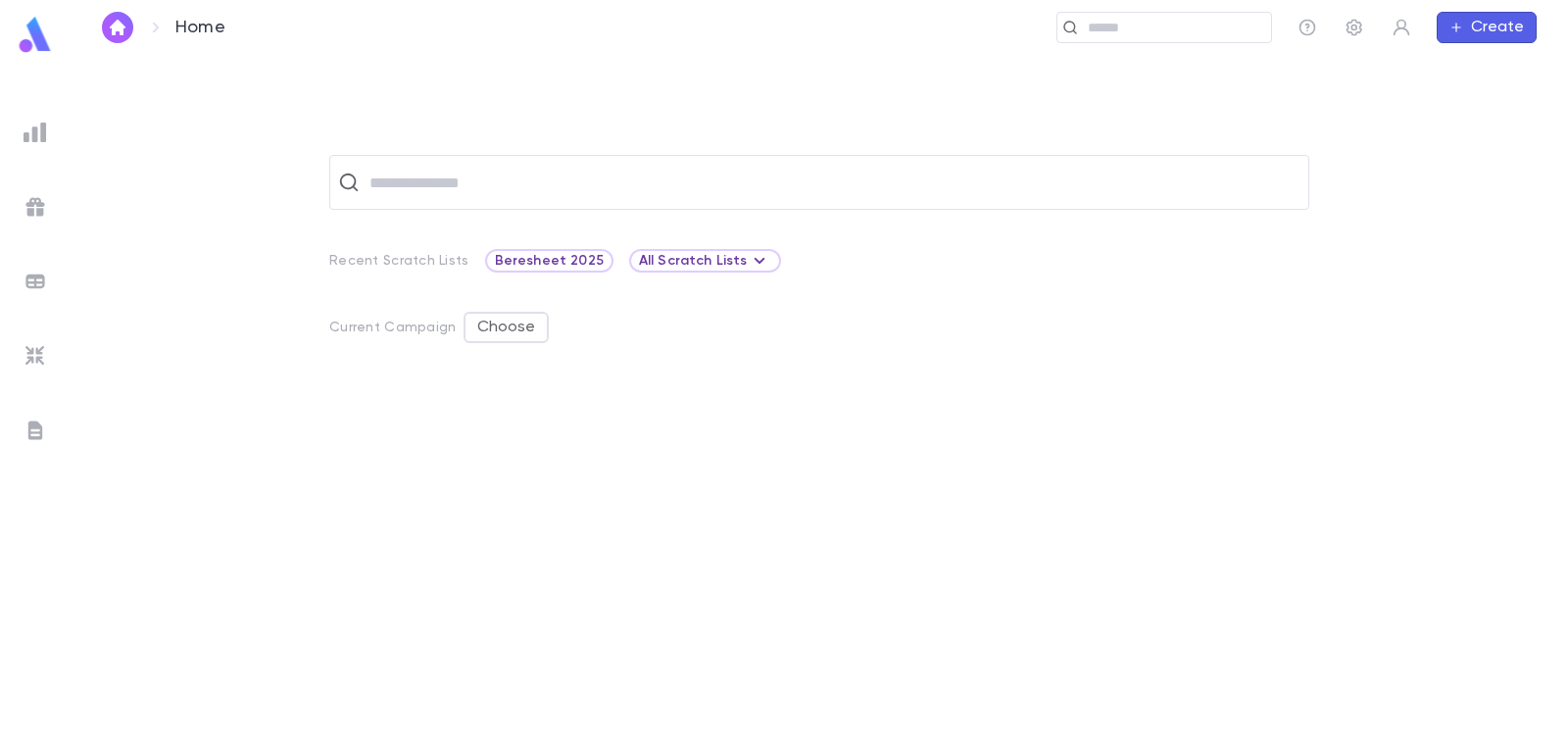
click at [38, 37] on img at bounding box center [35, 35] width 39 height 38
